Goal: Communication & Community: Answer question/provide support

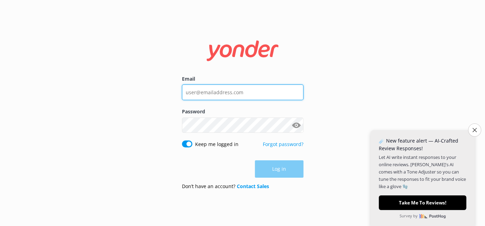
type input "[PERSON_NAME][EMAIL_ADDRESS][DOMAIN_NAME]"
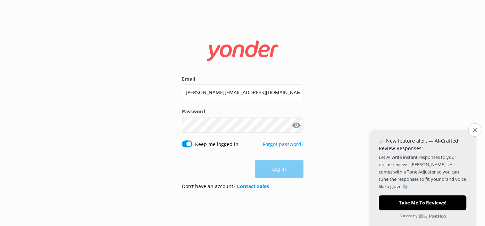
click at [289, 166] on div "Log in" at bounding box center [243, 168] width 122 height 17
click at [289, 166] on button "Log in" at bounding box center [279, 168] width 49 height 17
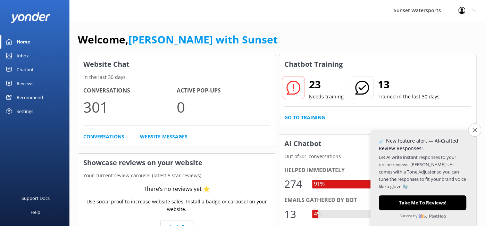
click at [25, 55] on div "Inbox" at bounding box center [23, 56] width 12 height 14
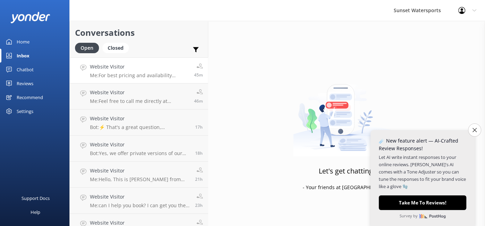
click at [137, 69] on h4 "Website Visitor" at bounding box center [139, 67] width 99 height 8
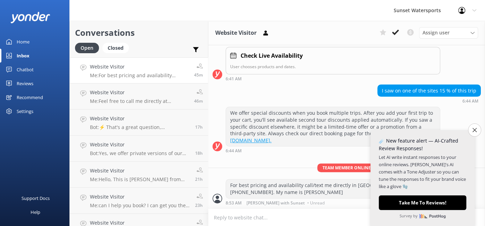
scroll to position [140, 0]
click at [130, 90] on h4 "Website Visitor" at bounding box center [139, 93] width 99 height 8
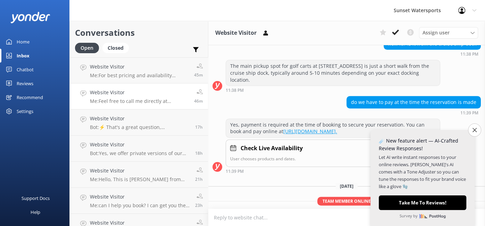
scroll to position [236, 0]
